Goal: Transaction & Acquisition: Book appointment/travel/reservation

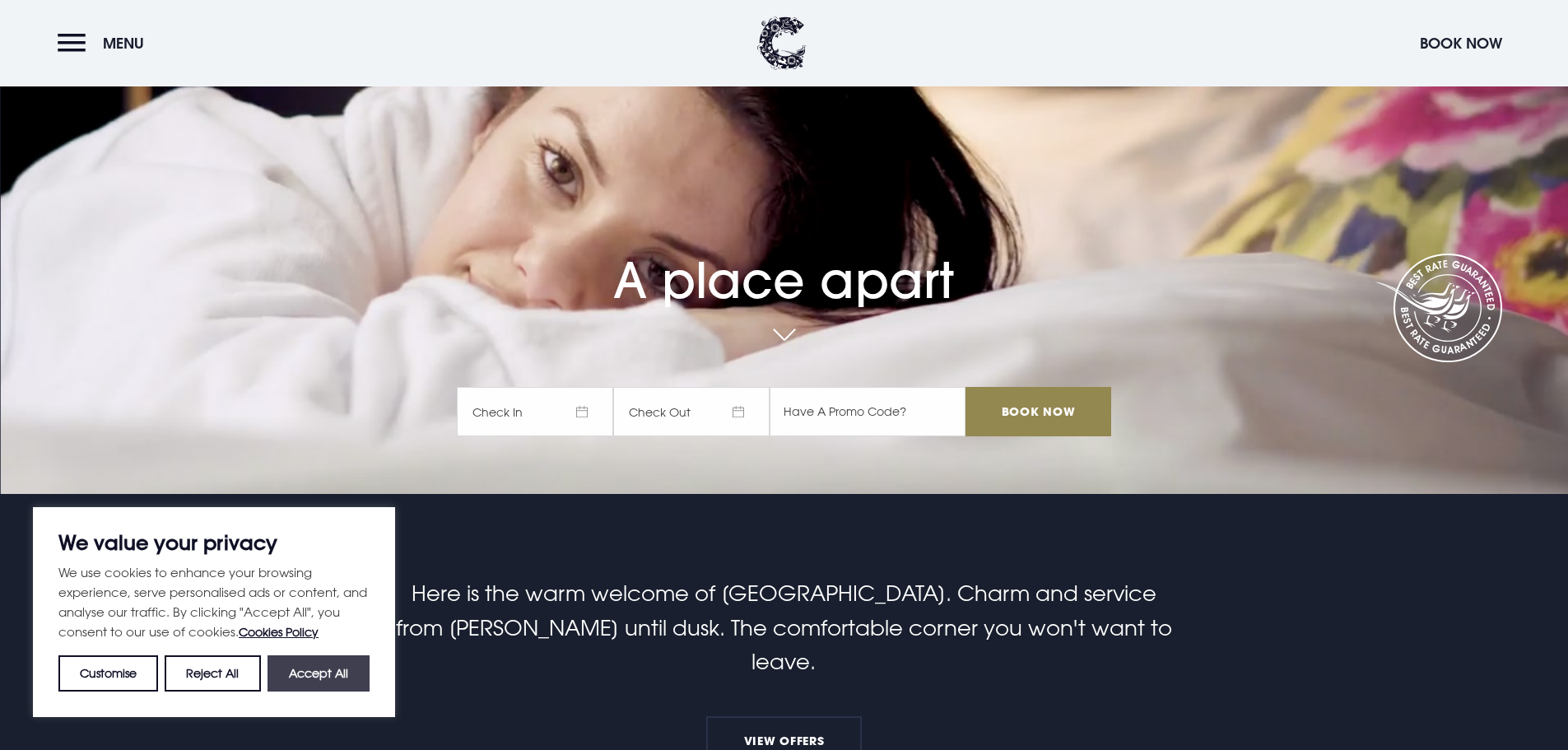
click at [305, 672] on button "Accept All" at bounding box center [318, 673] width 102 height 36
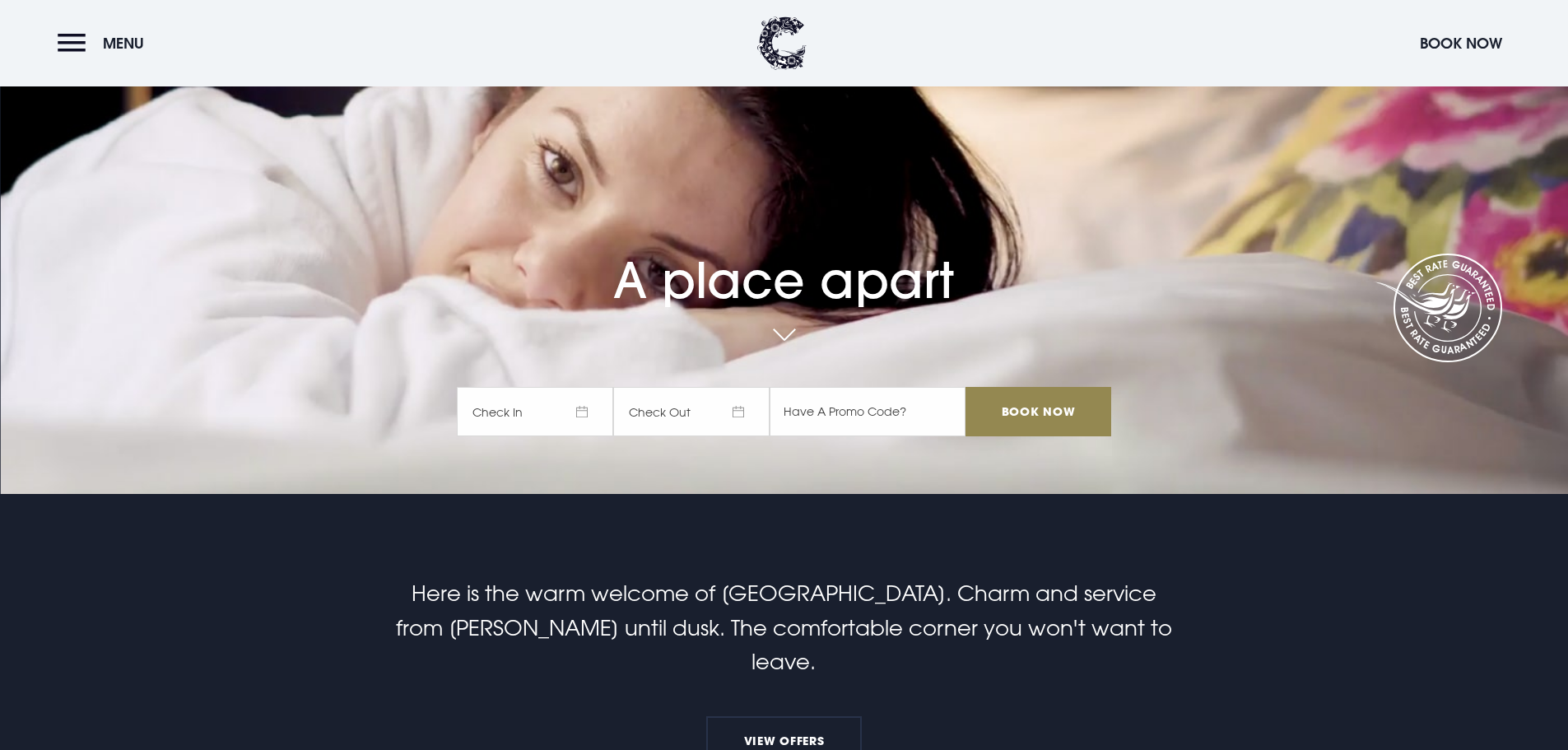
checkbox input "true"
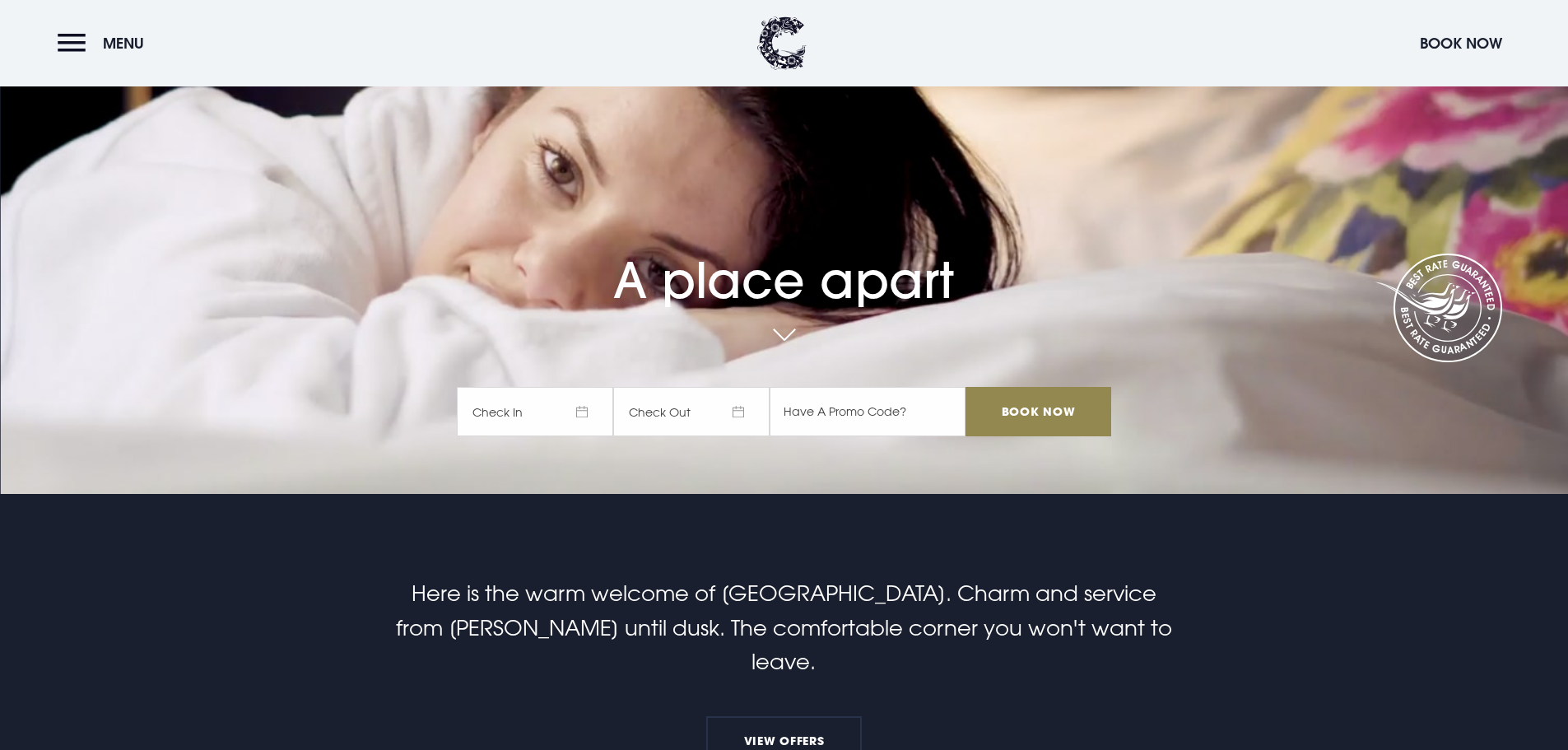
click at [571, 415] on span "Check In" at bounding box center [535, 411] width 156 height 49
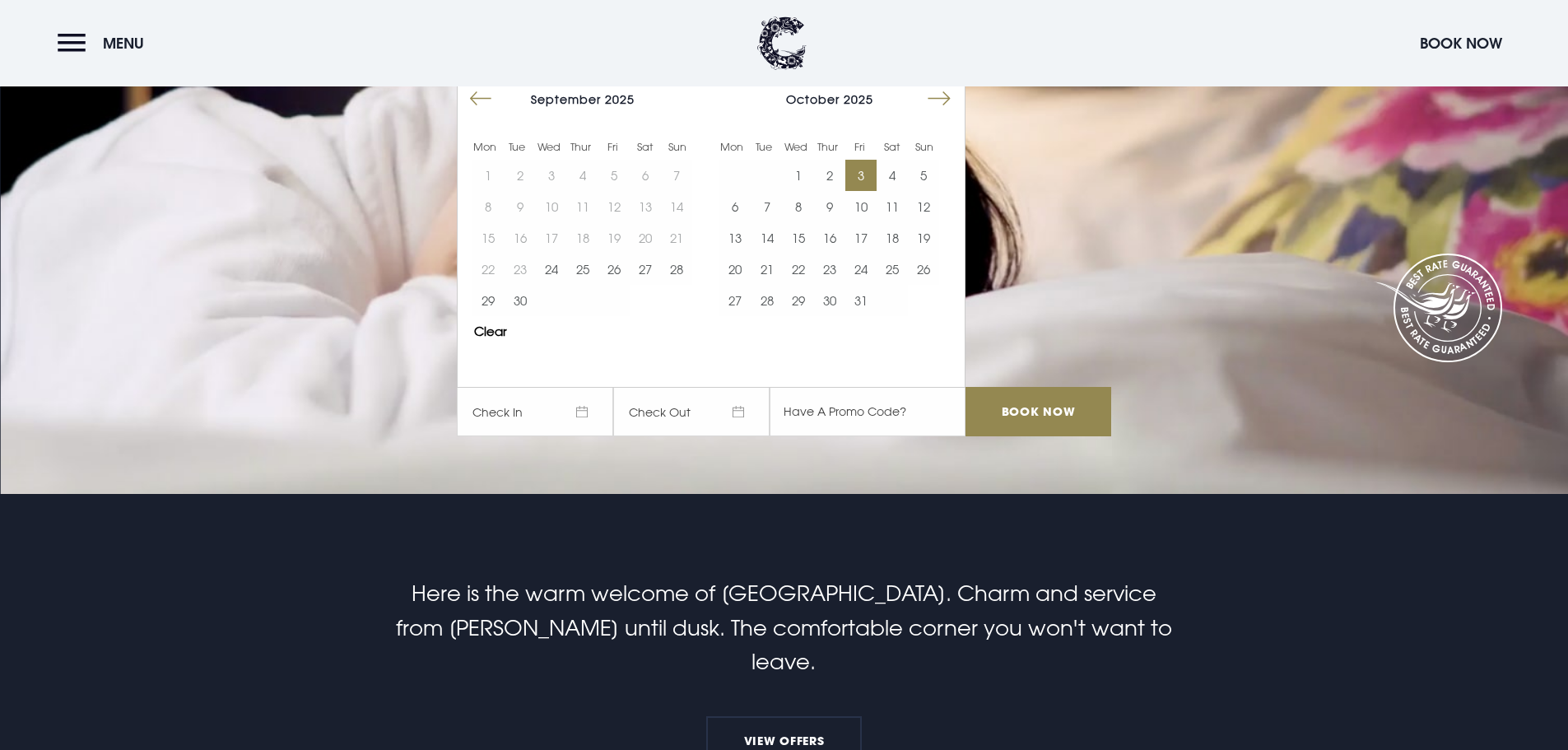
click at [869, 179] on button "3" at bounding box center [861, 175] width 31 height 31
click at [936, 176] on button "5" at bounding box center [923, 175] width 31 height 31
click at [887, 415] on input "text" at bounding box center [867, 411] width 196 height 49
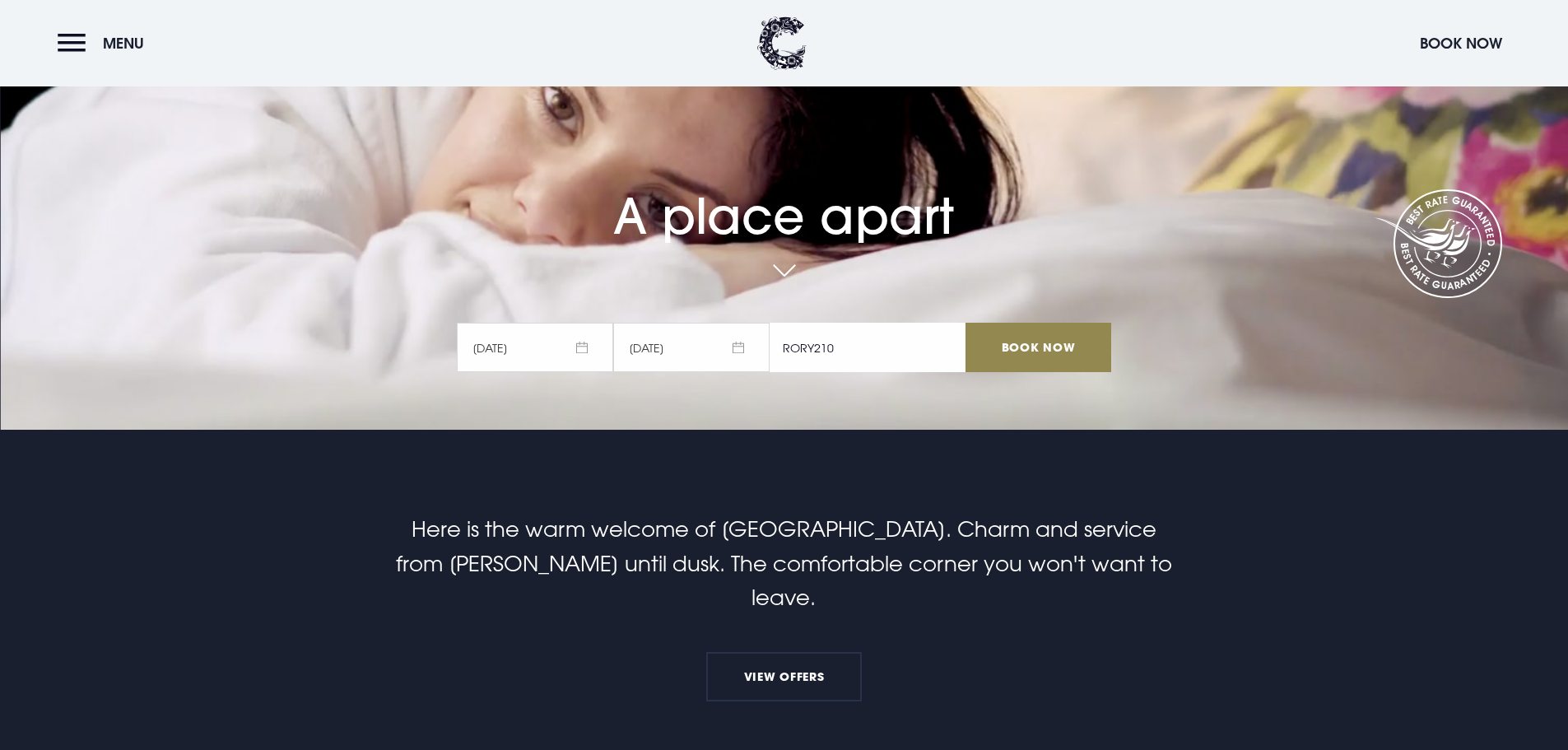
scroll to position [83, 0]
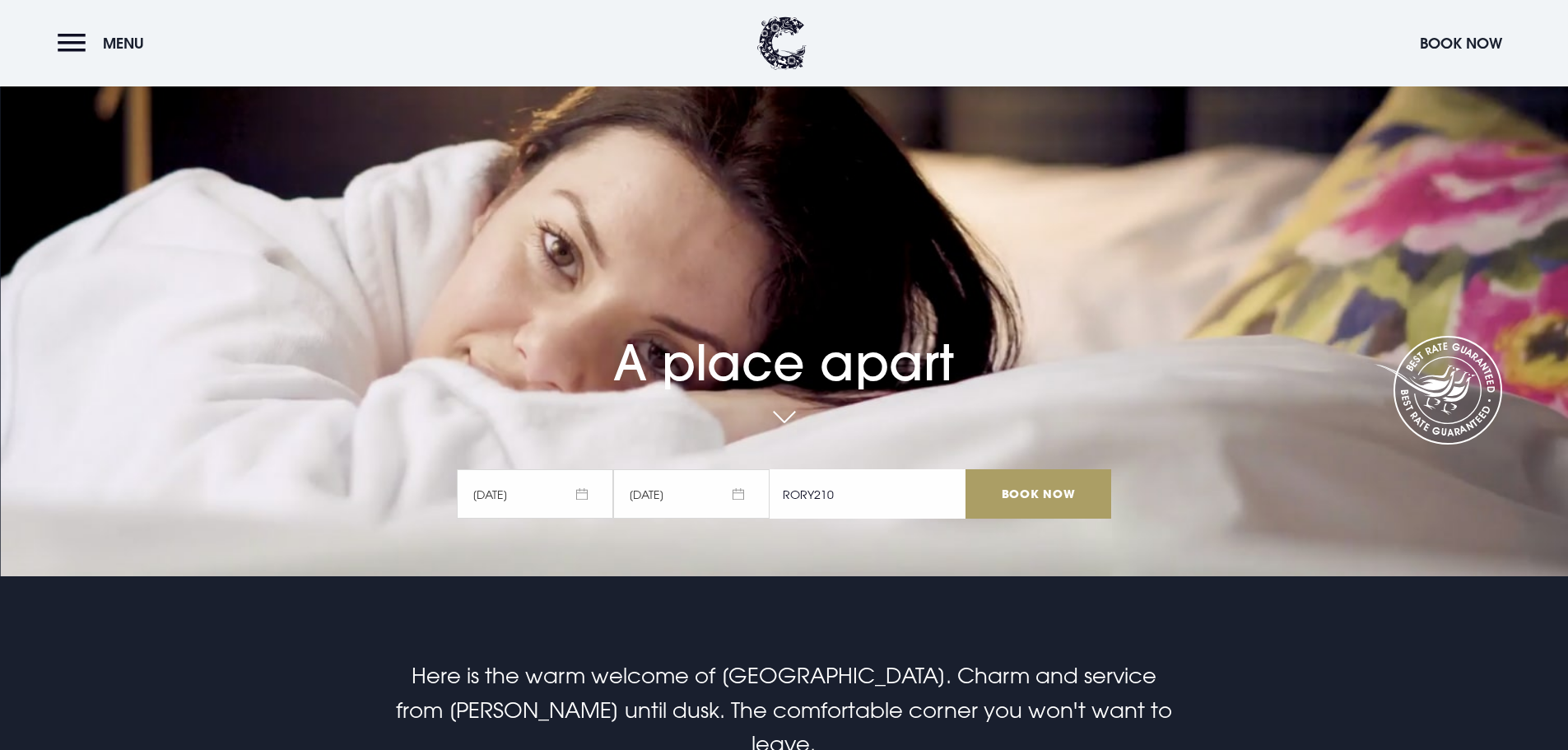
type input "RORY210"
click at [1049, 492] on input "Book Now" at bounding box center [1037, 493] width 145 height 49
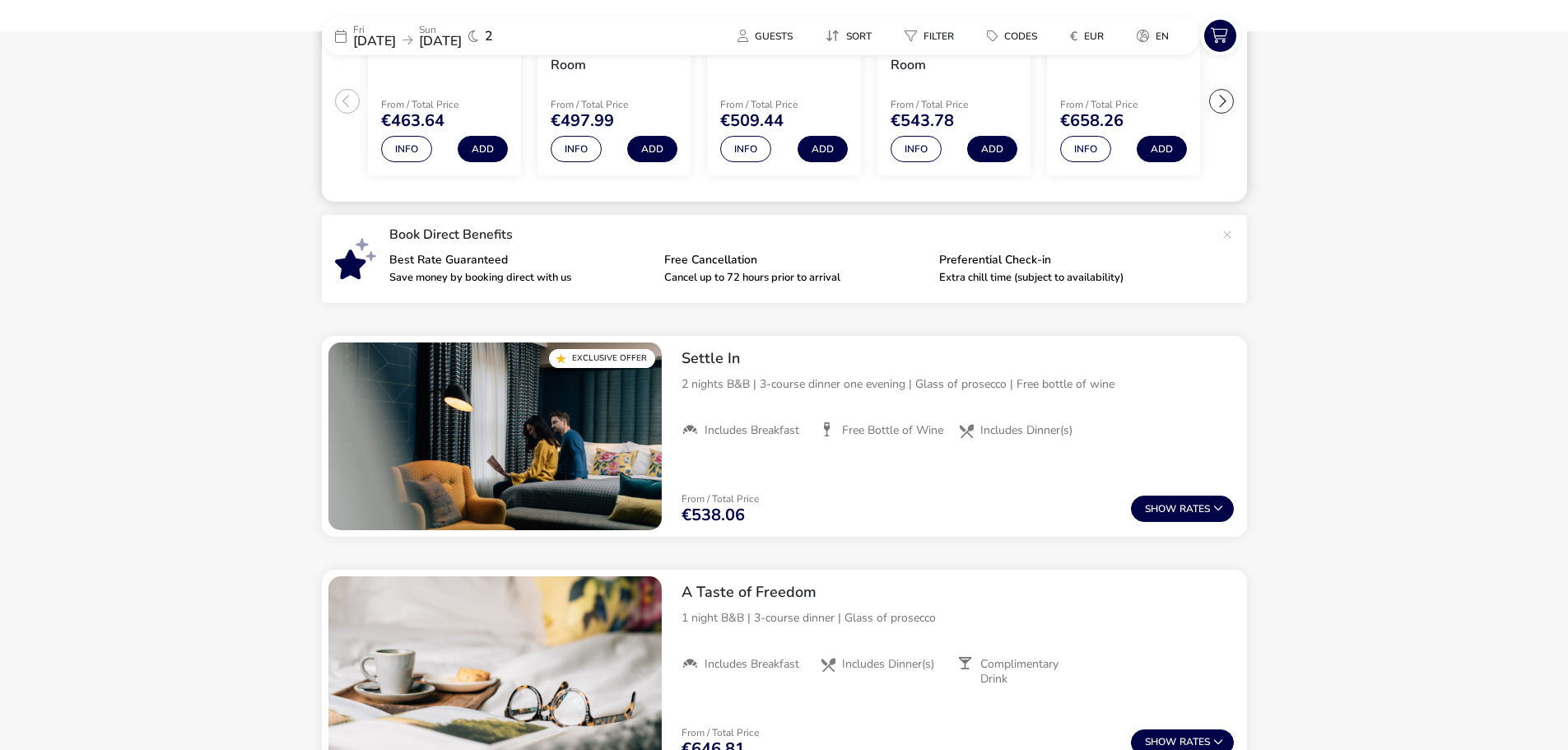
scroll to position [453, 0]
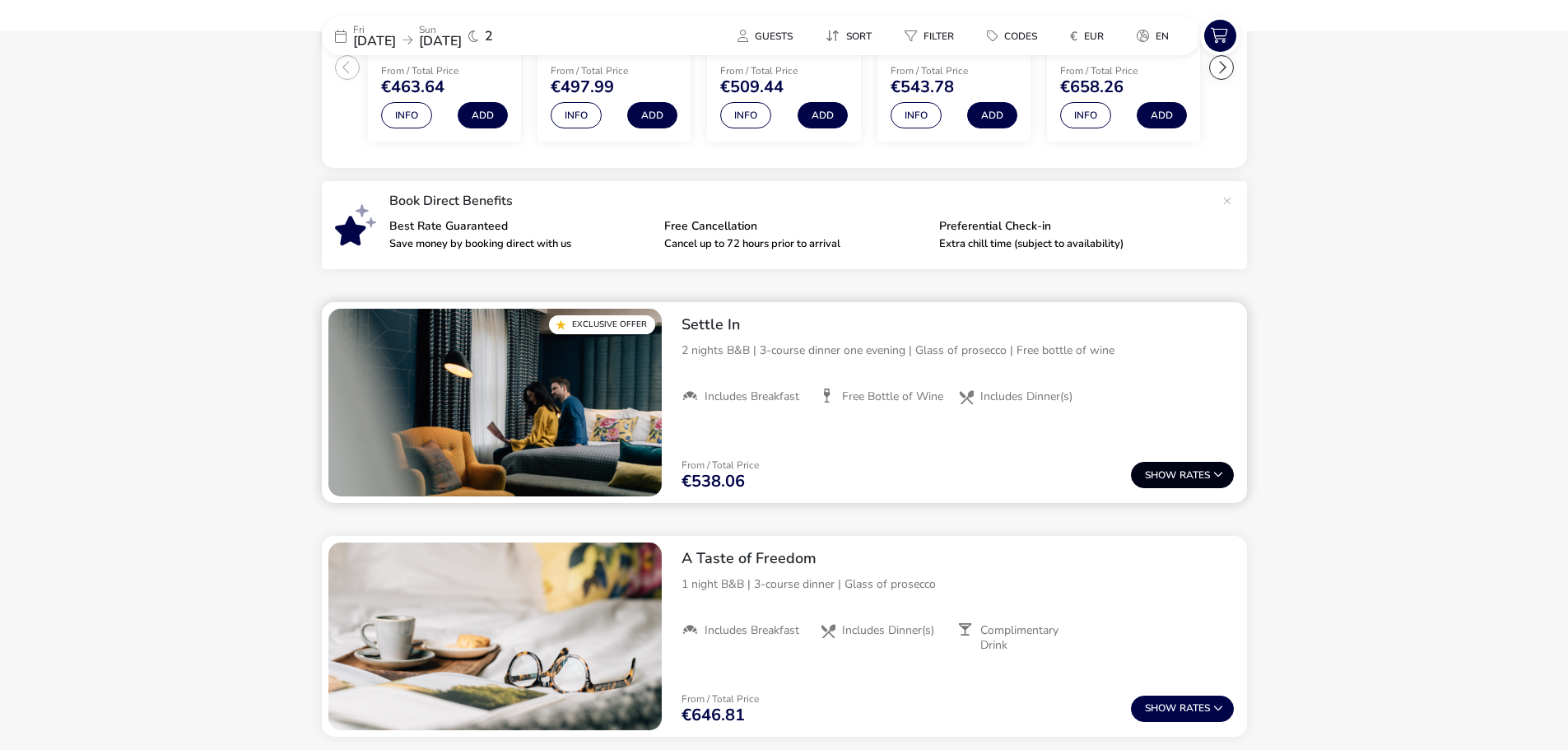
click at [1174, 467] on button "Show Rates" at bounding box center [1182, 474] width 102 height 26
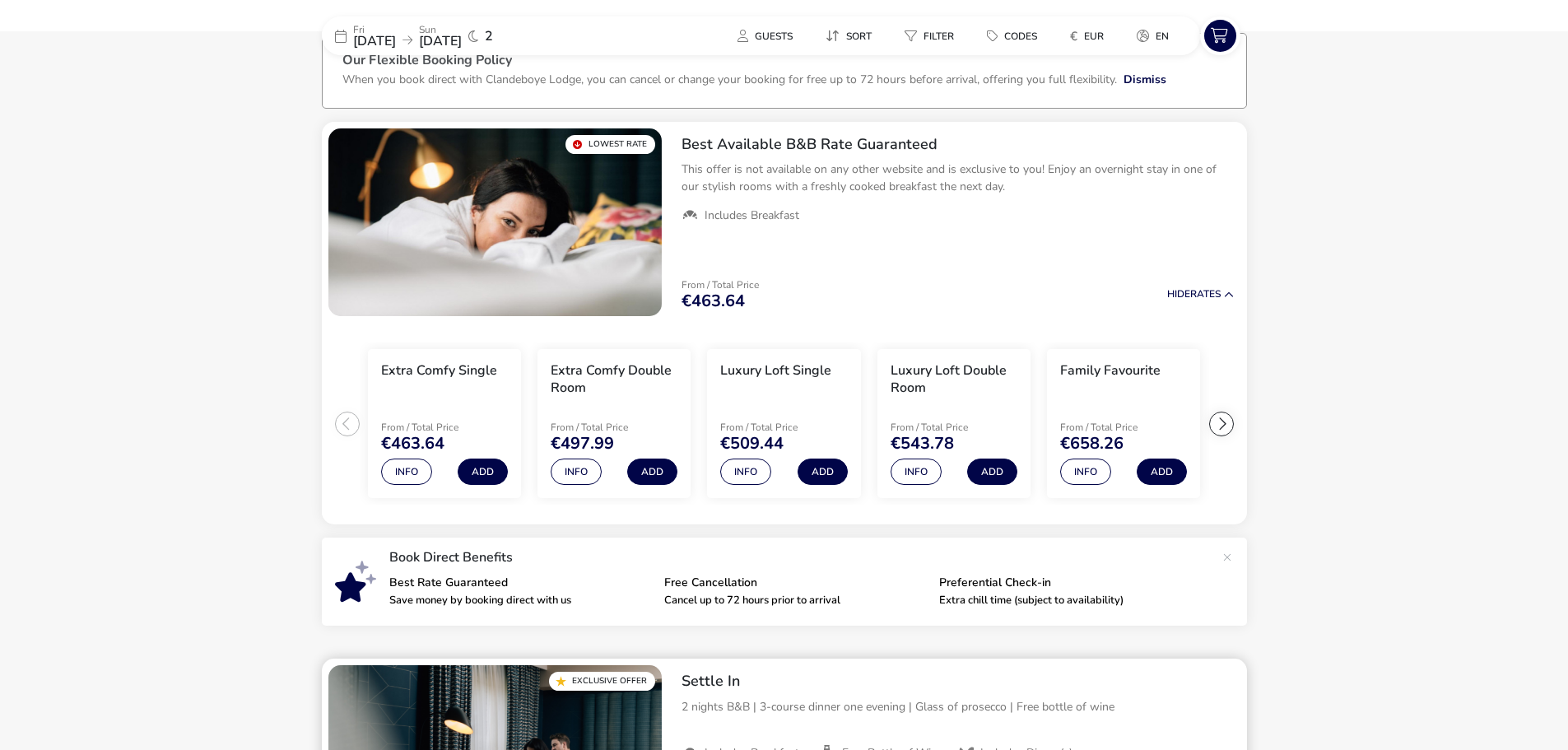
scroll to position [0, 0]
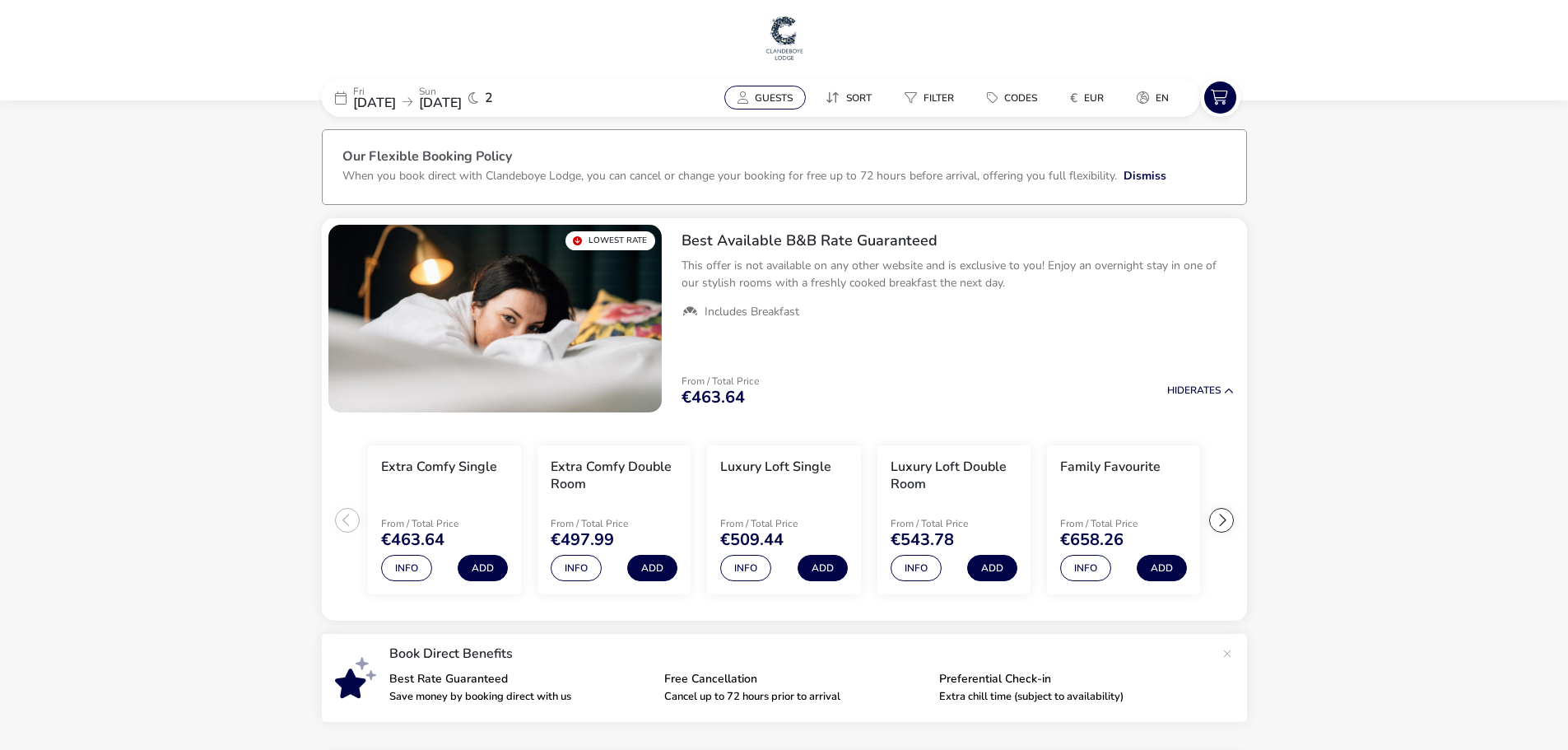
click at [755, 102] on span "Guests" at bounding box center [774, 98] width 38 height 14
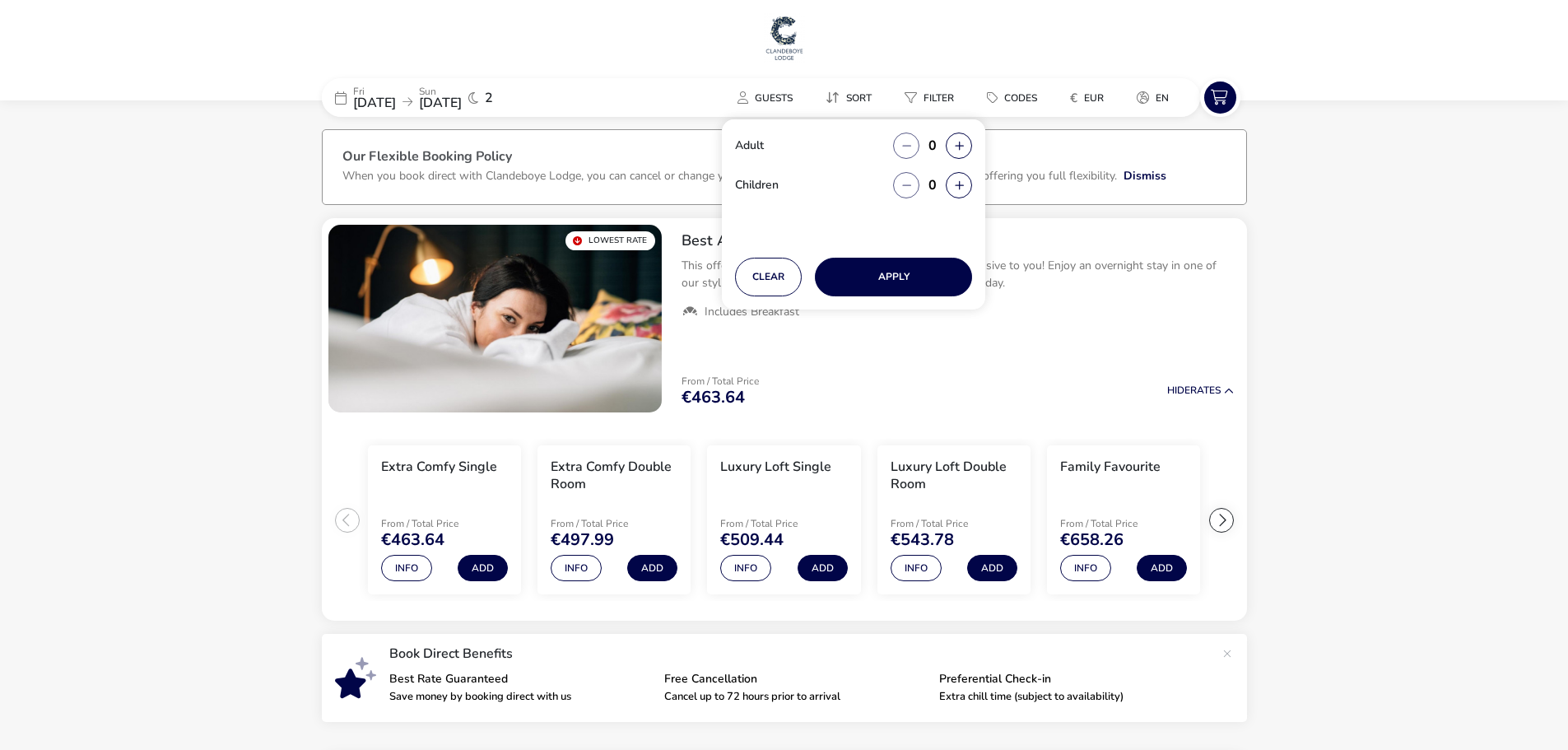
click at [478, 101] on icon at bounding box center [472, 98] width 10 height 14
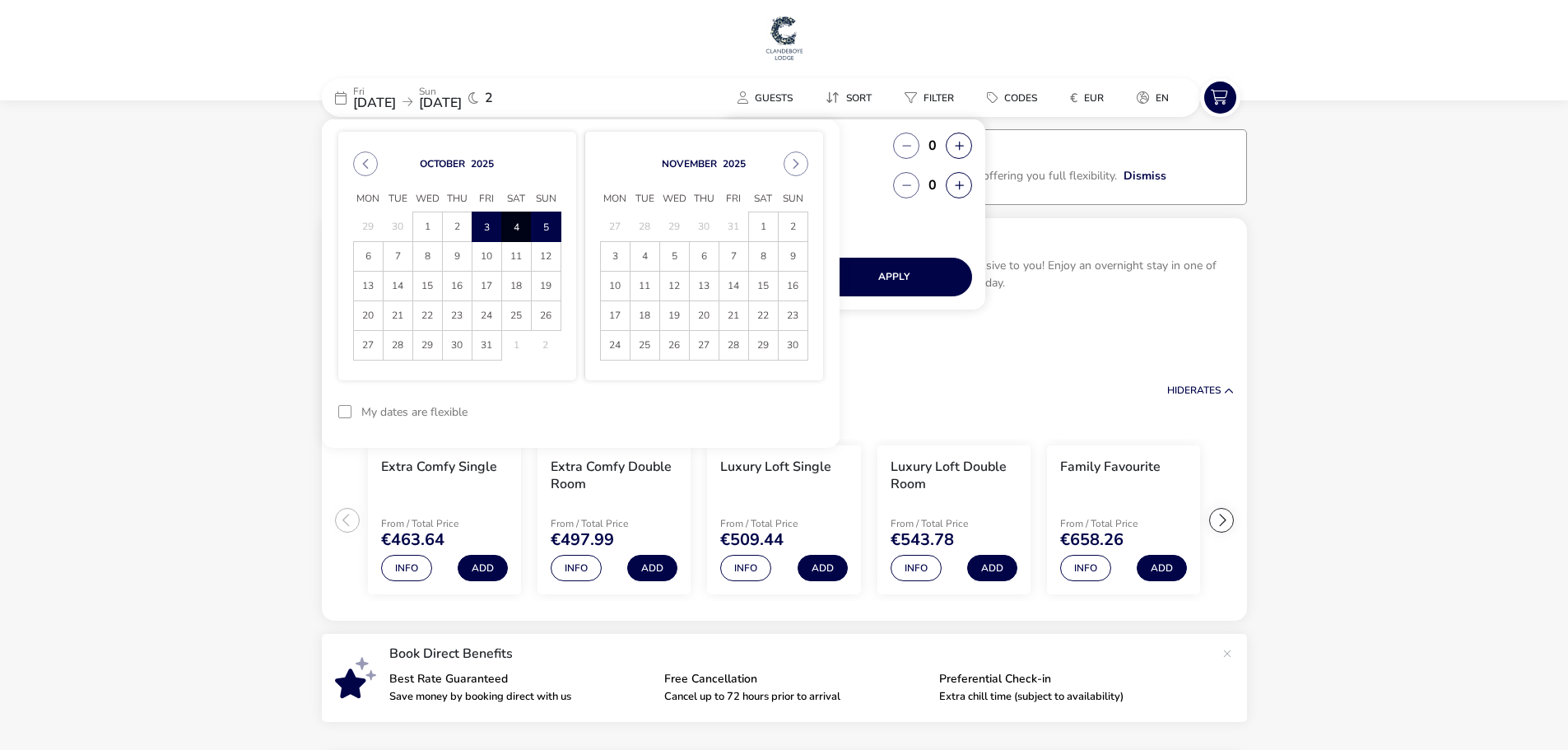
click at [511, 229] on span "4" at bounding box center [517, 227] width 29 height 29
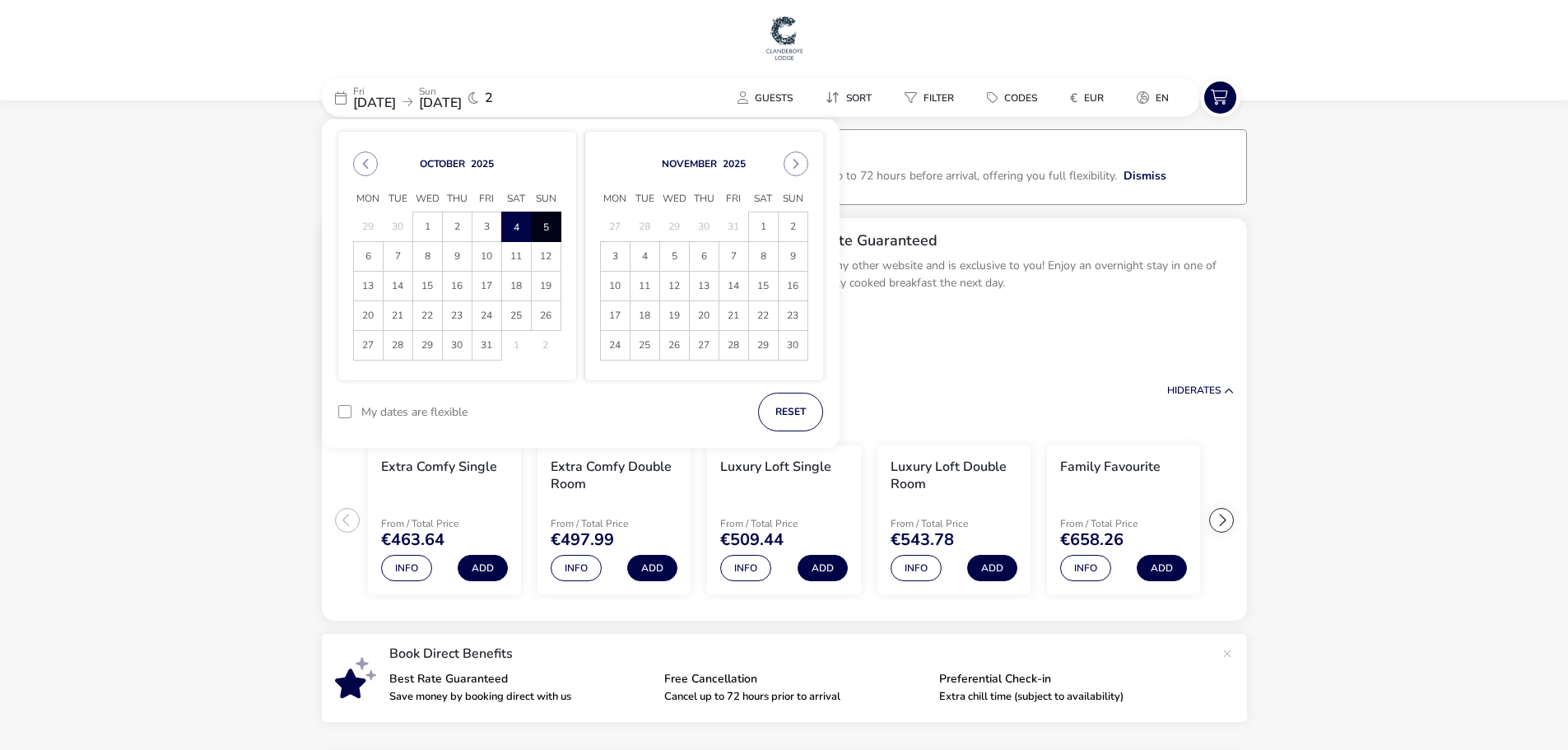
click at [541, 227] on span "5" at bounding box center [546, 227] width 29 height 29
click at [764, 93] on span "Guests" at bounding box center [774, 98] width 38 height 14
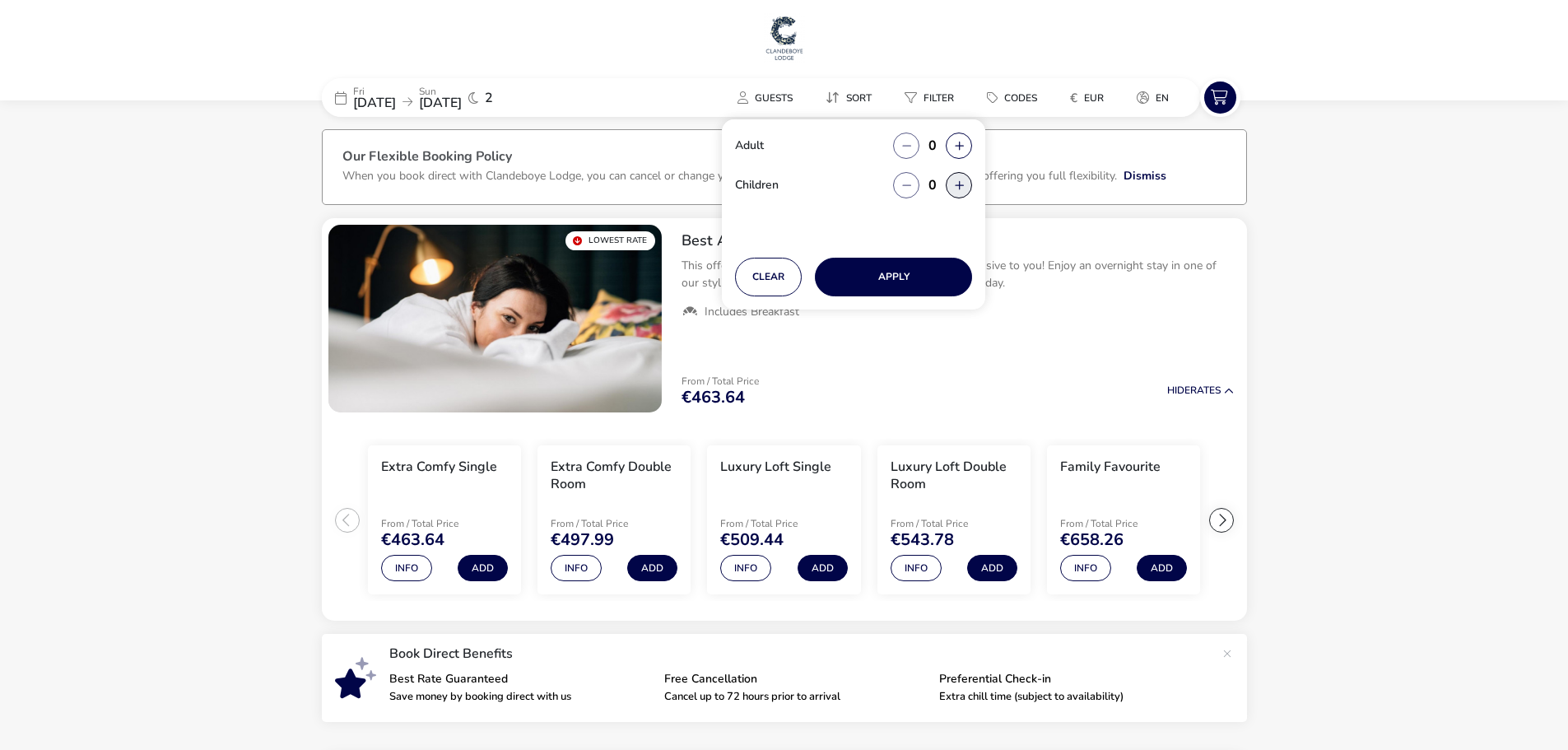
click at [968, 181] on button "button" at bounding box center [959, 185] width 26 height 26
type input "1"
click at [901, 271] on button "Apply" at bounding box center [892, 277] width 157 height 39
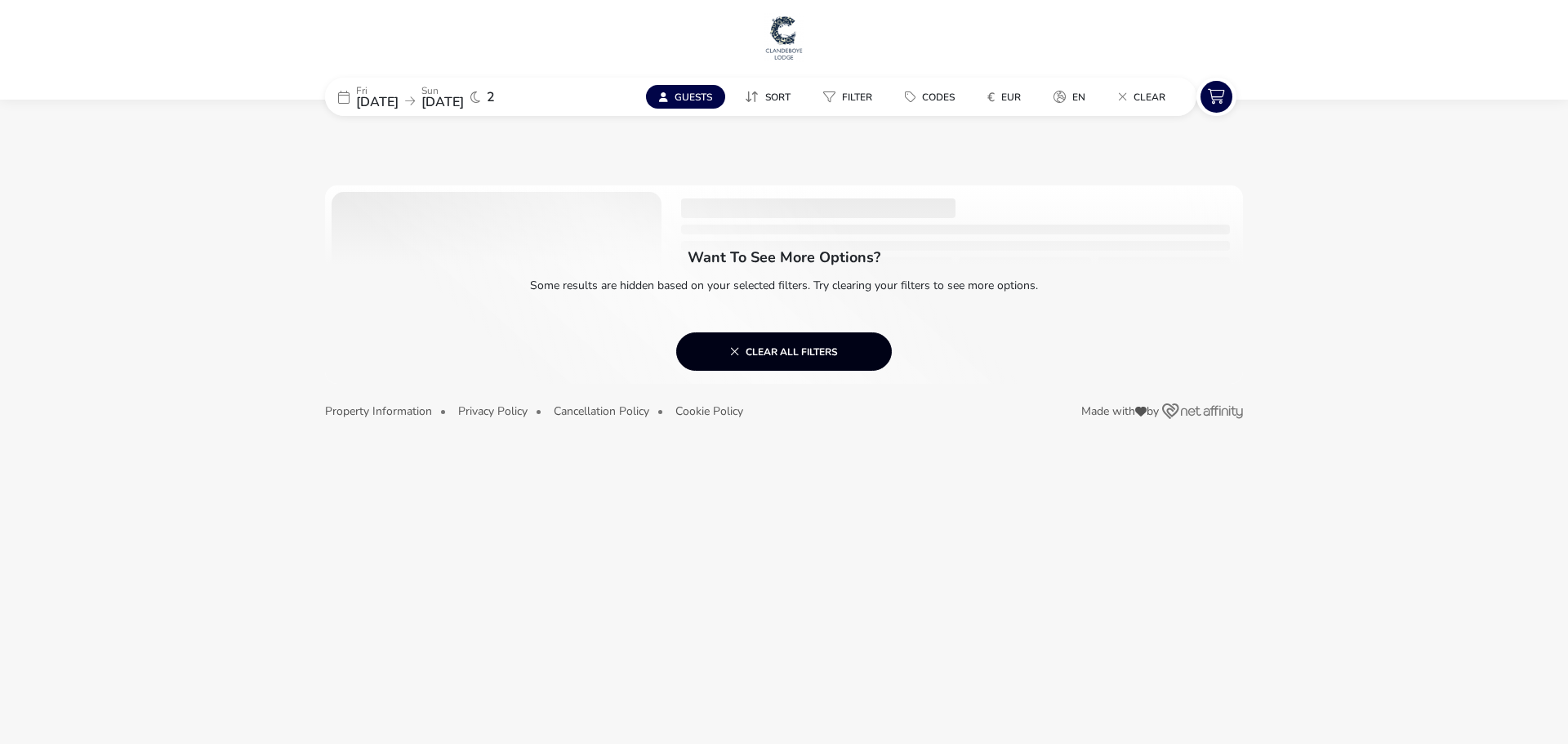
click at [780, 349] on span "Clear all filters" at bounding box center [784, 351] width 108 height 13
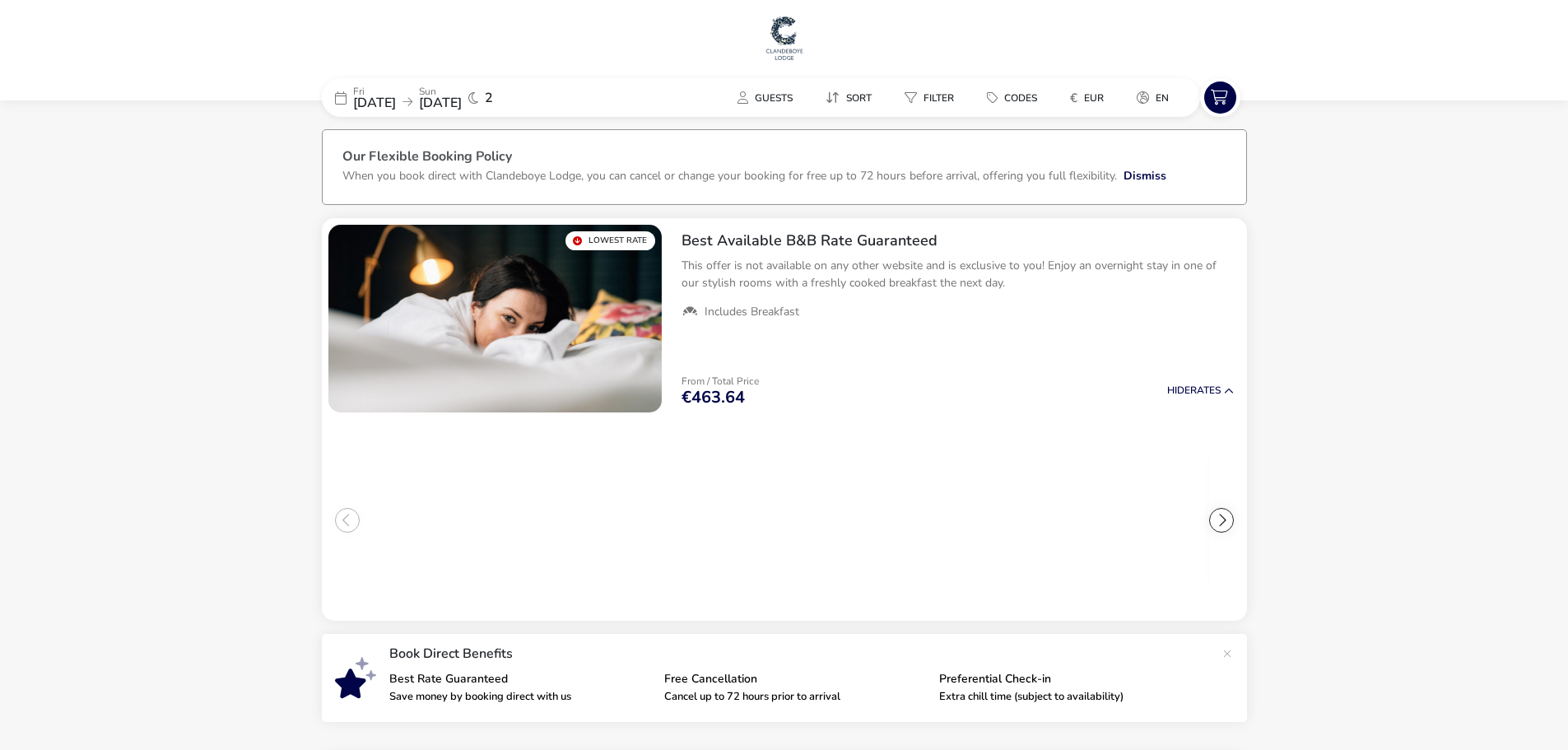
click at [458, 100] on span "05 Oct 2025" at bounding box center [440, 102] width 43 height 18
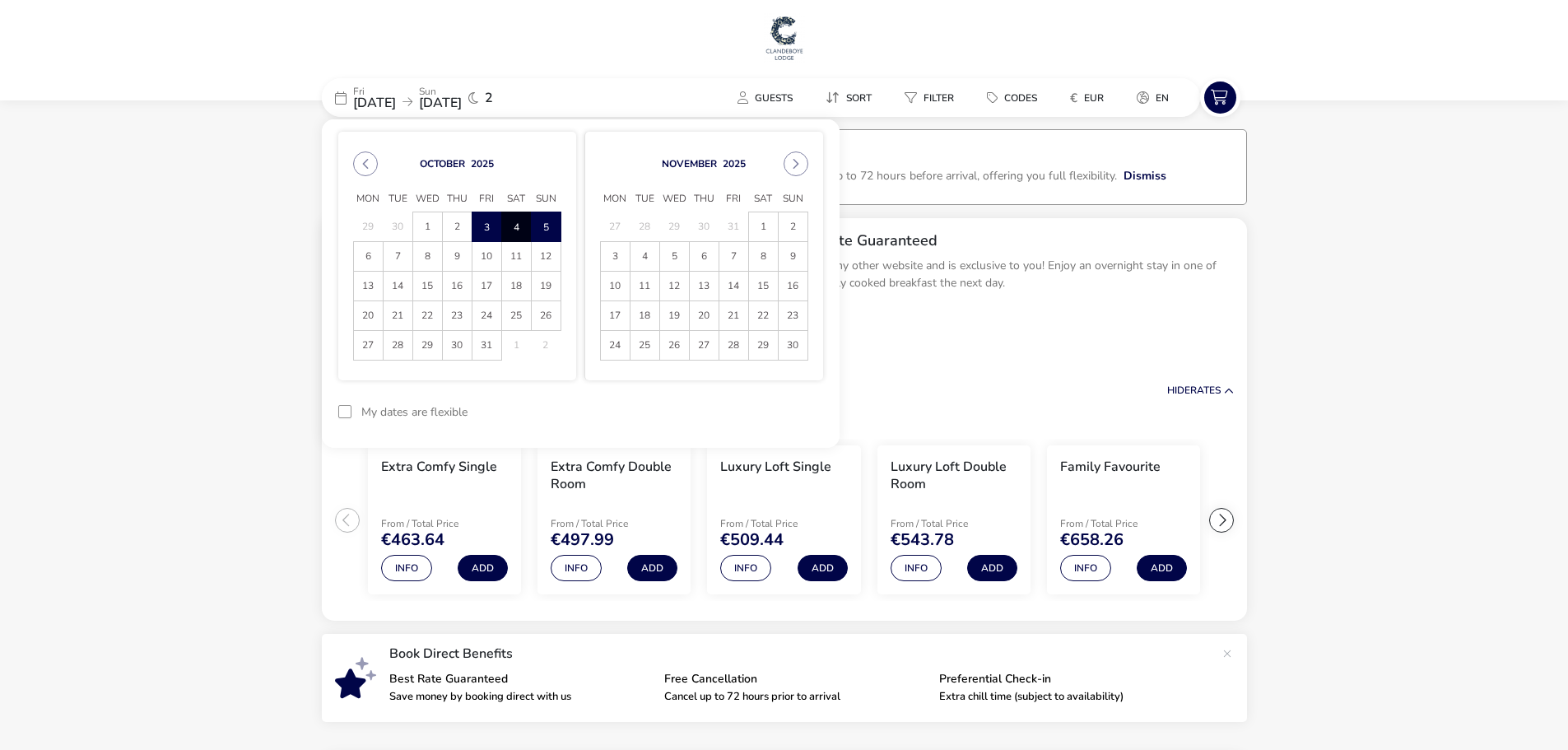
click at [519, 219] on span "4" at bounding box center [517, 227] width 29 height 29
click at [538, 221] on span "5" at bounding box center [546, 227] width 29 height 29
click at [765, 414] on button "Apply Dates" at bounding box center [773, 412] width 101 height 39
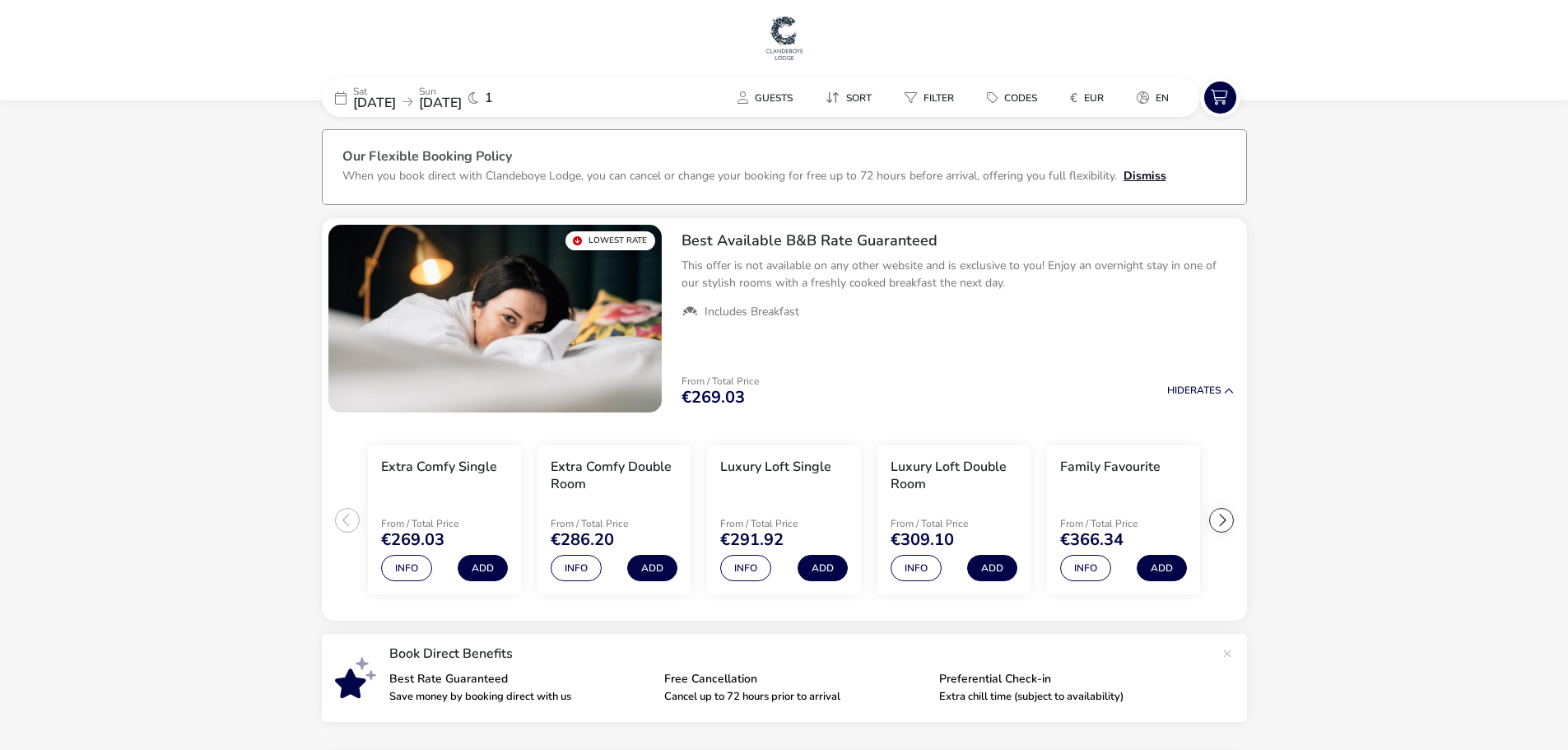
click at [1139, 180] on button "Dismiss" at bounding box center [1144, 175] width 43 height 17
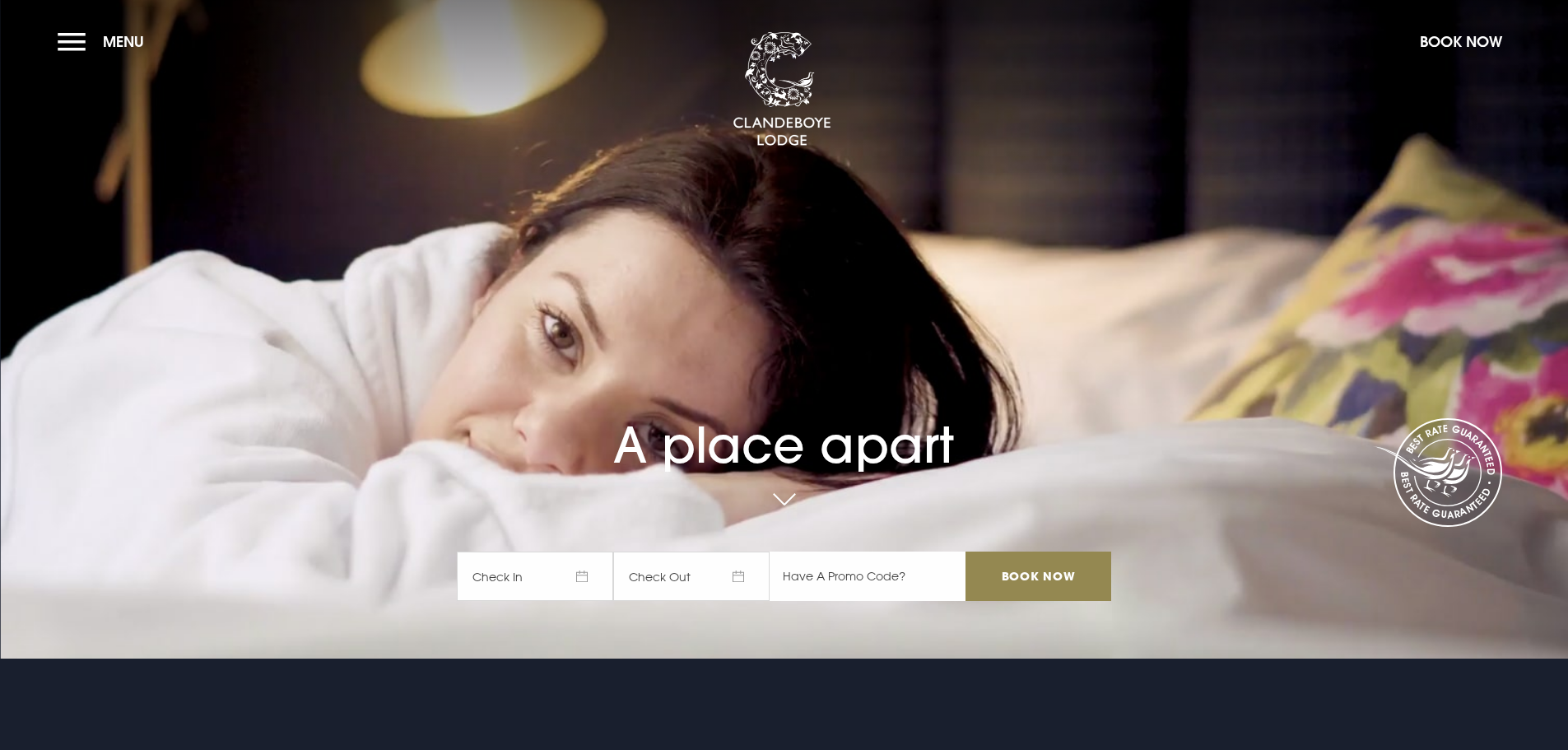
click at [828, 569] on input "text" at bounding box center [867, 576] width 196 height 49
type input "RORY20"
click at [577, 577] on span "Check In" at bounding box center [535, 576] width 156 height 49
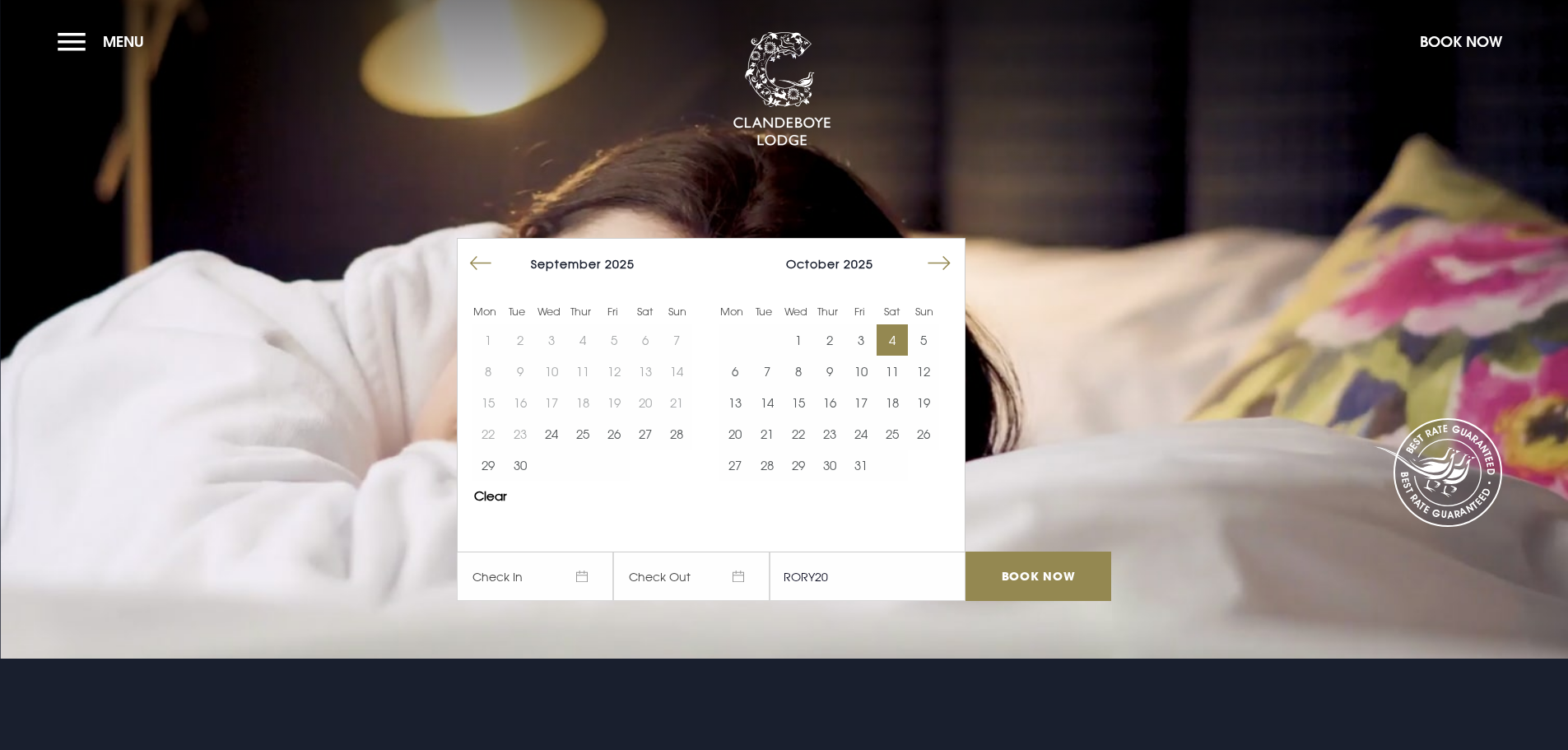
click at [894, 342] on button "4" at bounding box center [891, 340] width 31 height 31
click at [923, 347] on button "5" at bounding box center [923, 340] width 31 height 31
click at [1049, 573] on input "Book Now" at bounding box center [1037, 576] width 145 height 49
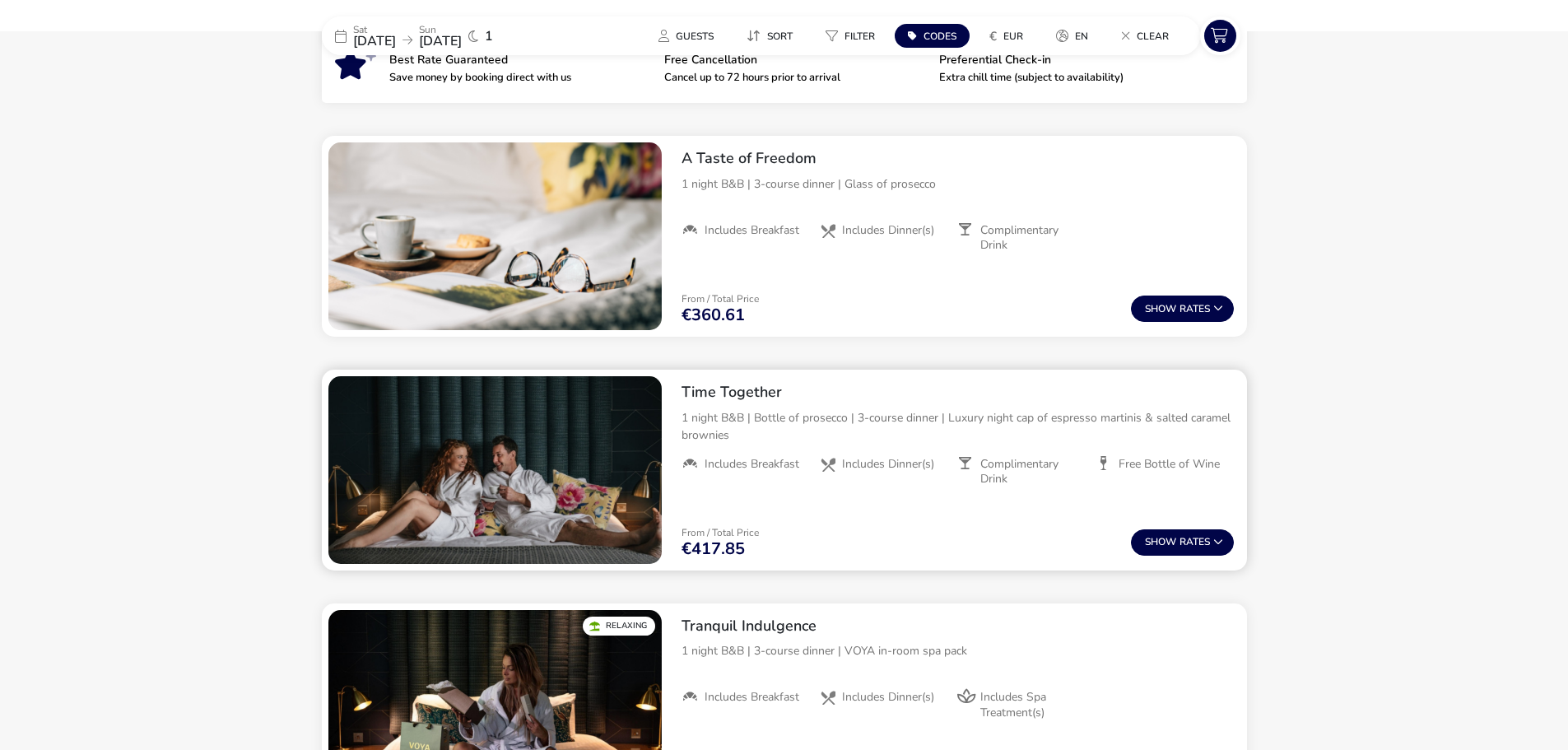
scroll to position [491, 0]
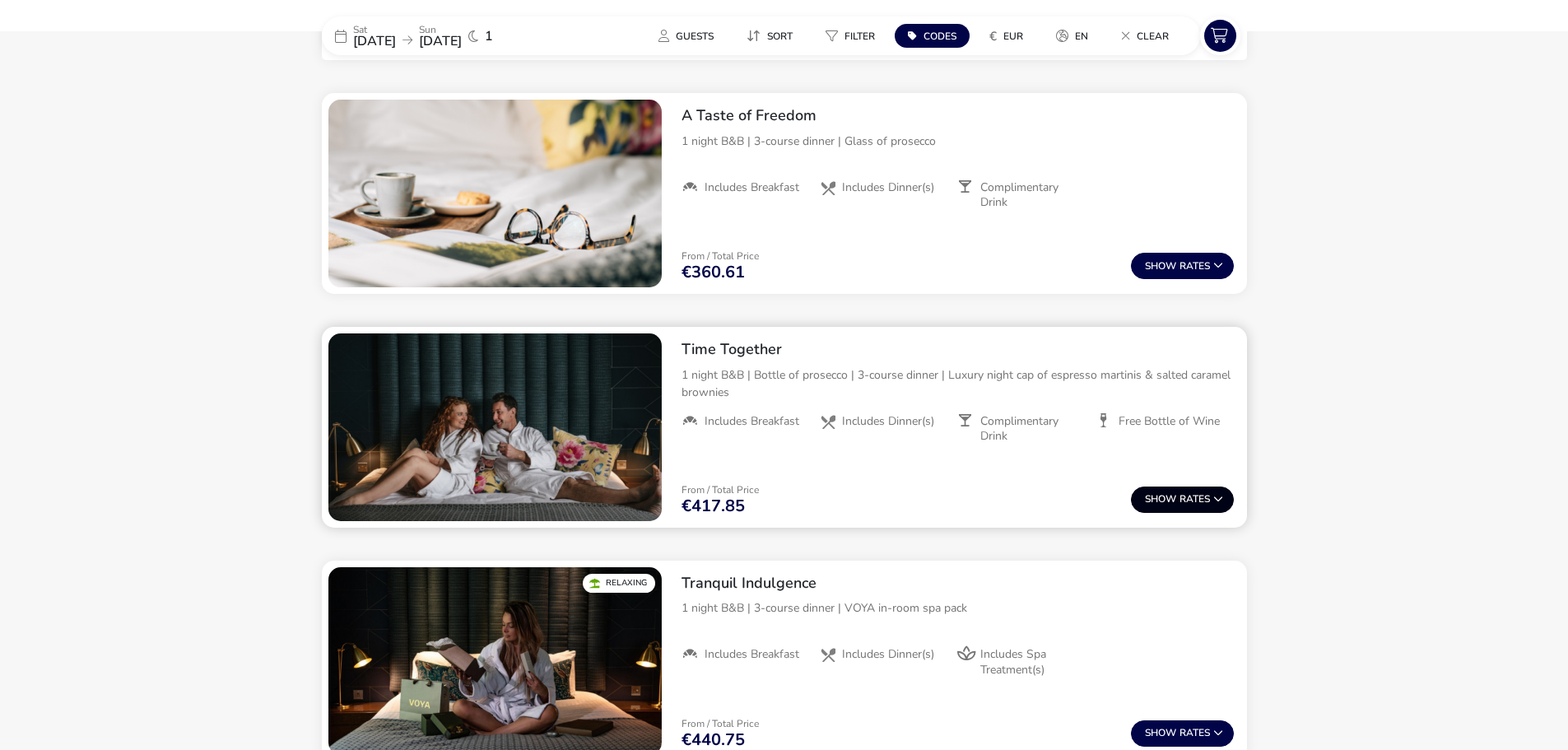
click at [1164, 497] on span "Show" at bounding box center [1162, 499] width 34 height 11
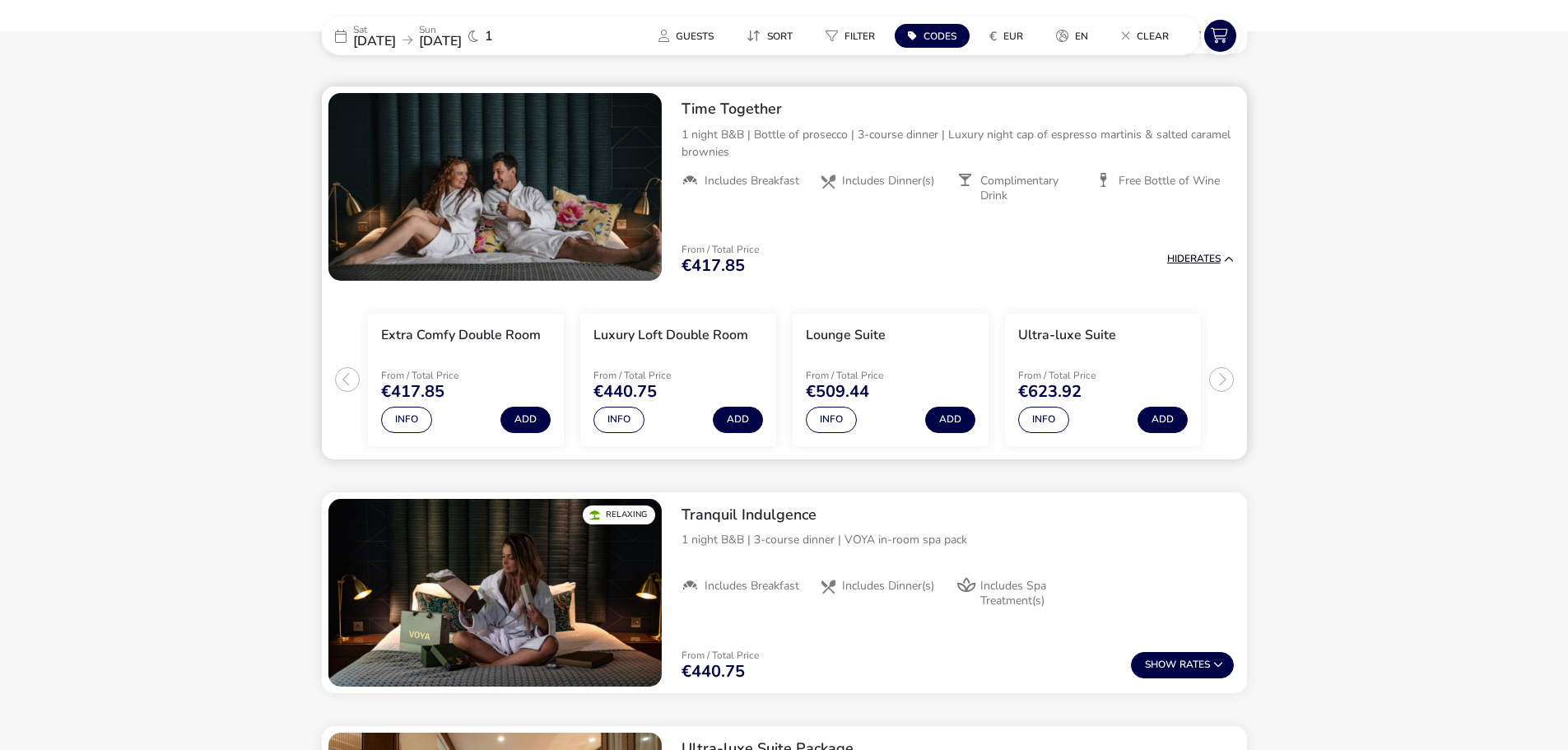
scroll to position [817, 0]
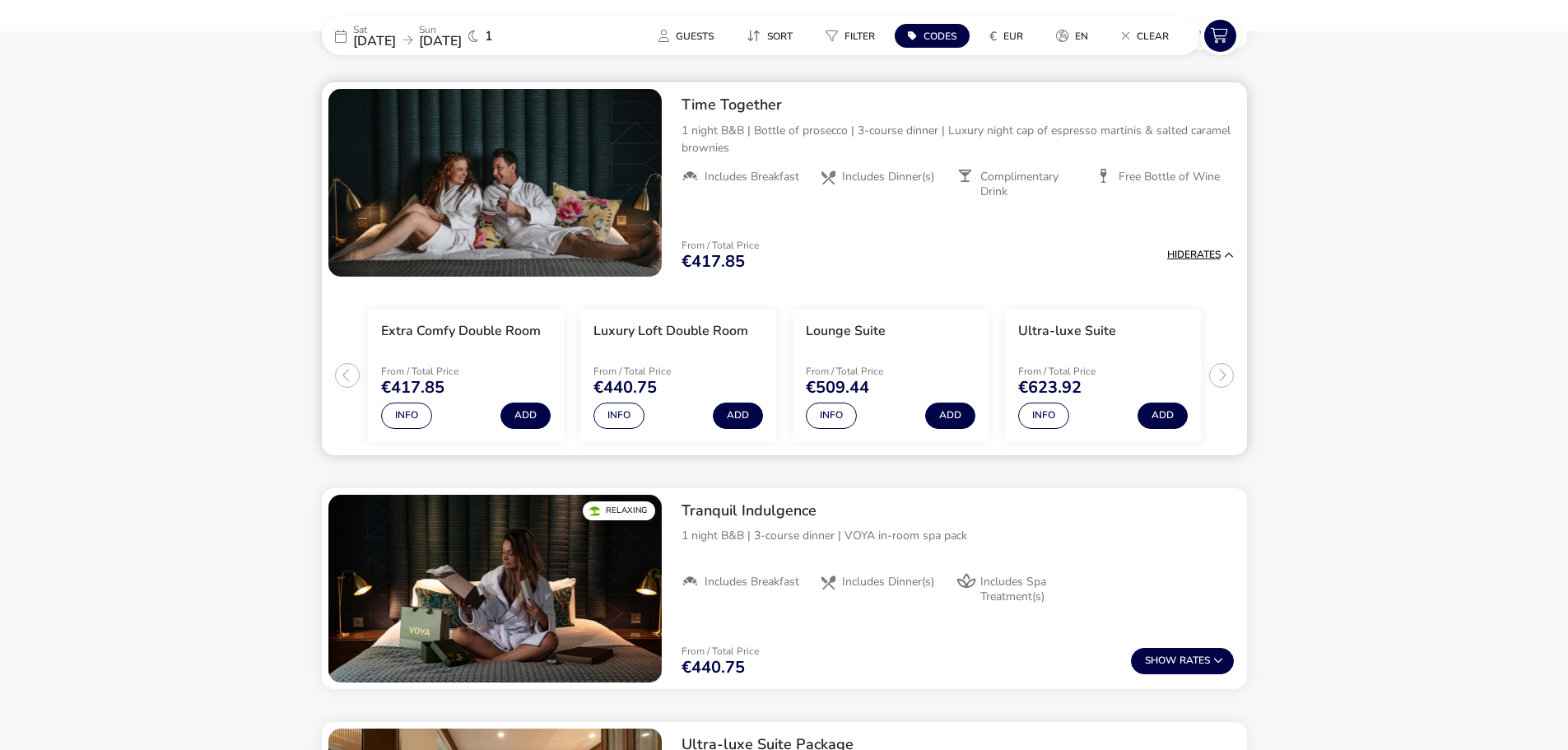
click at [1204, 257] on button "Hide Rates" at bounding box center [1200, 255] width 66 height 11
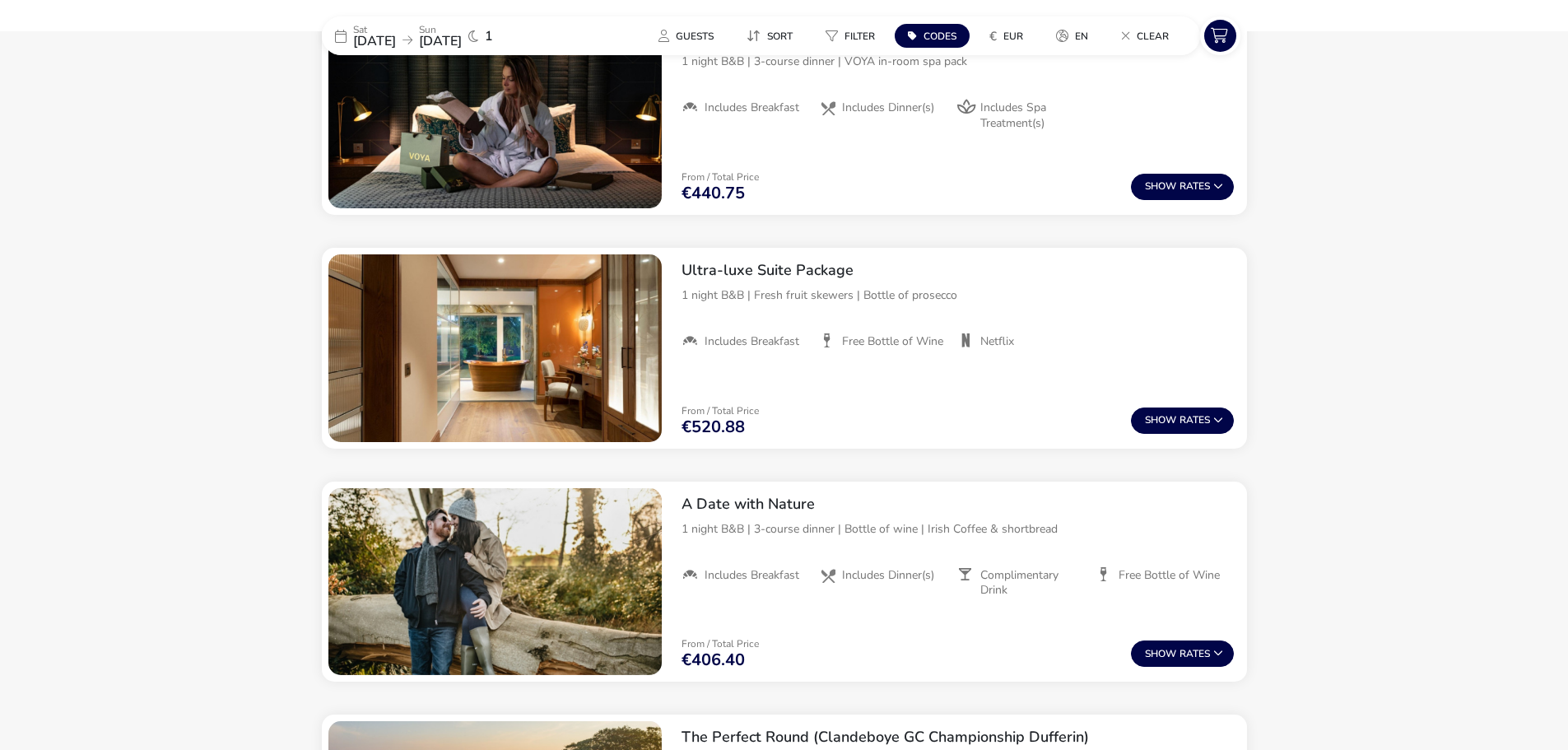
scroll to position [626, 0]
